Goal: Task Accomplishment & Management: Use online tool/utility

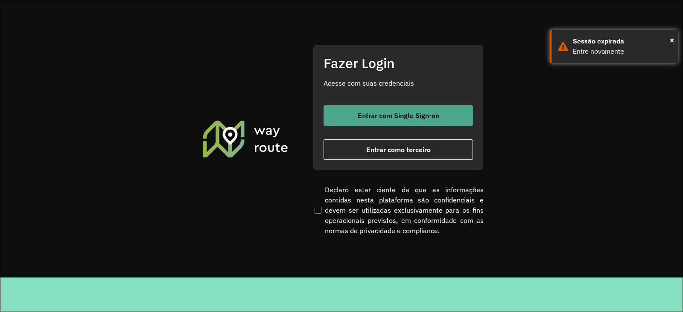
click at [371, 118] on span "Entrar com Single Sign-on" at bounding box center [399, 115] width 82 height 7
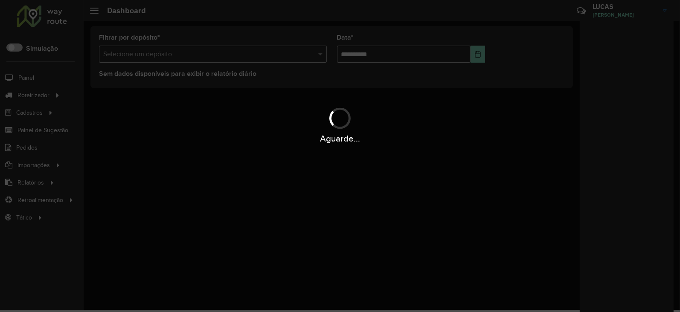
scroll to position [2, 0]
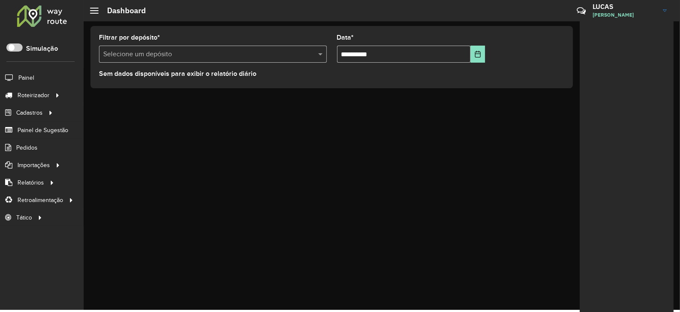
click at [639, 165] on div at bounding box center [627, 166] width 94 height 294
